Goal: Task Accomplishment & Management: Manage account settings

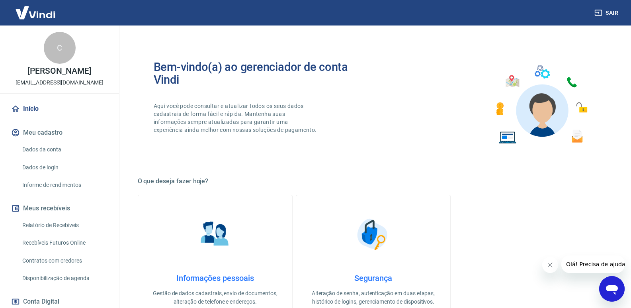
scroll to position [313, 0]
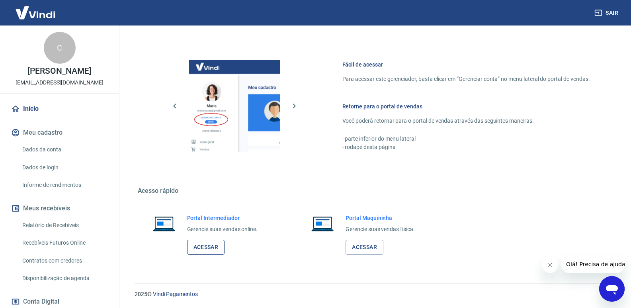
click at [215, 251] on link "Acessar" at bounding box center [206, 247] width 38 height 15
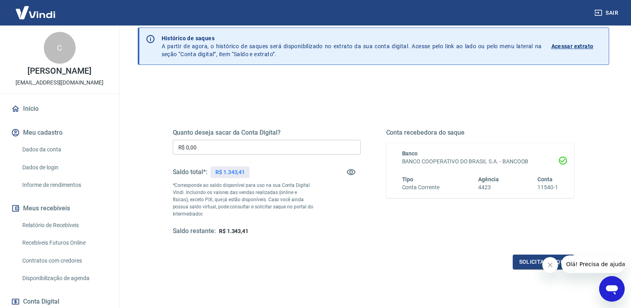
scroll to position [80, 0]
